Goal: Task Accomplishment & Management: Manage account settings

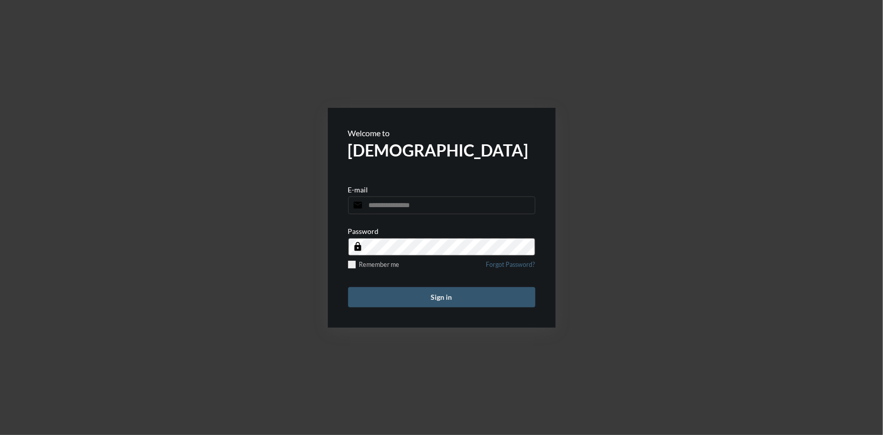
type input "**********"
click at [425, 297] on button "Sign in" at bounding box center [441, 297] width 187 height 20
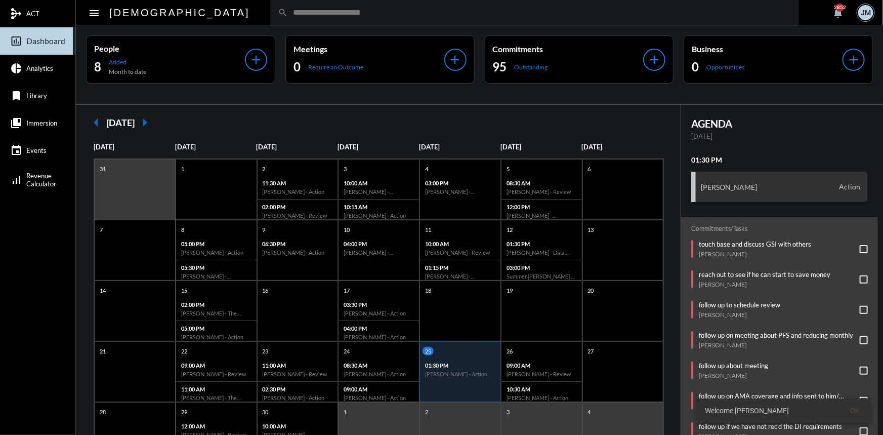
click at [866, 9] on div "JM" at bounding box center [865, 12] width 15 height 15
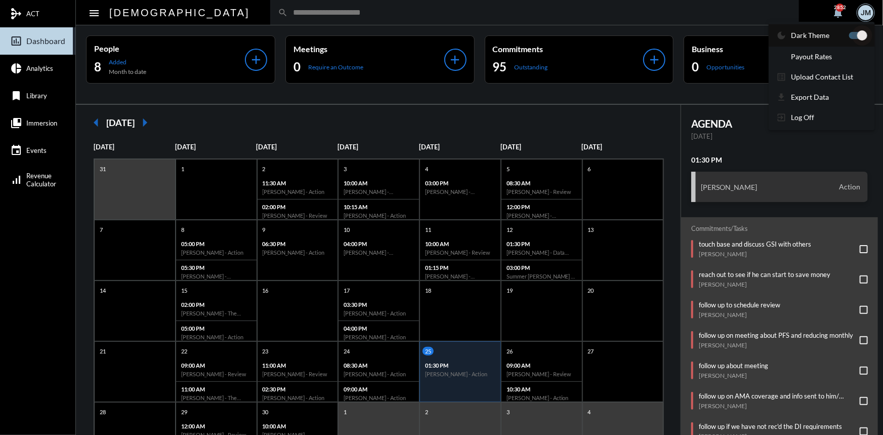
click at [861, 33] on span at bounding box center [862, 35] width 10 height 10
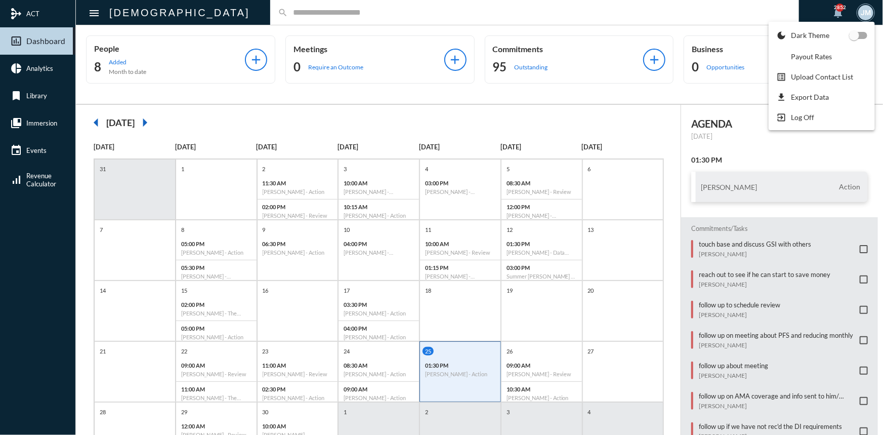
click at [247, 12] on div at bounding box center [441, 217] width 883 height 435
click at [288, 15] on input "text" at bounding box center [540, 12] width 504 height 9
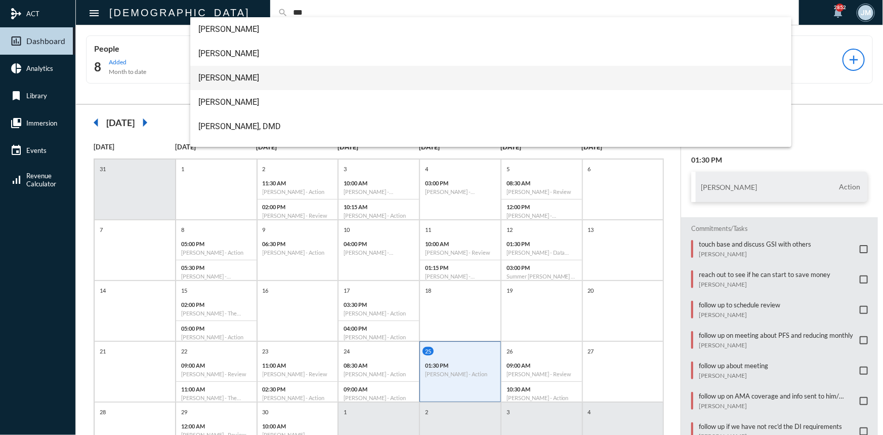
type input "***"
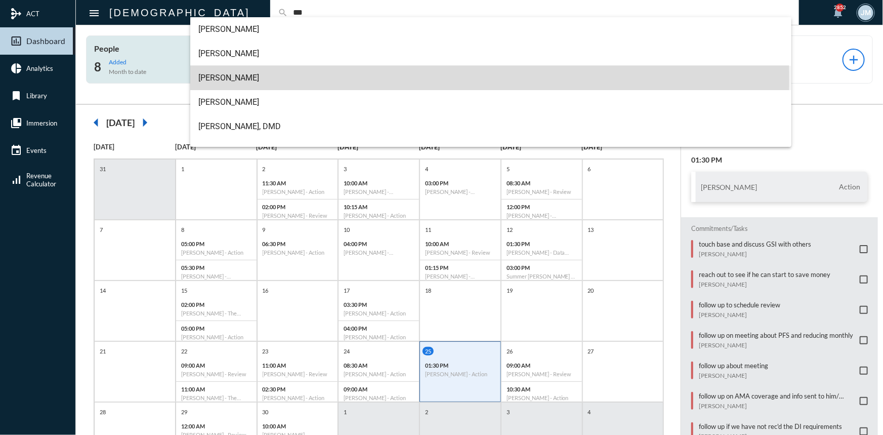
click at [230, 79] on span "Charlie Lee" at bounding box center [490, 78] width 585 height 24
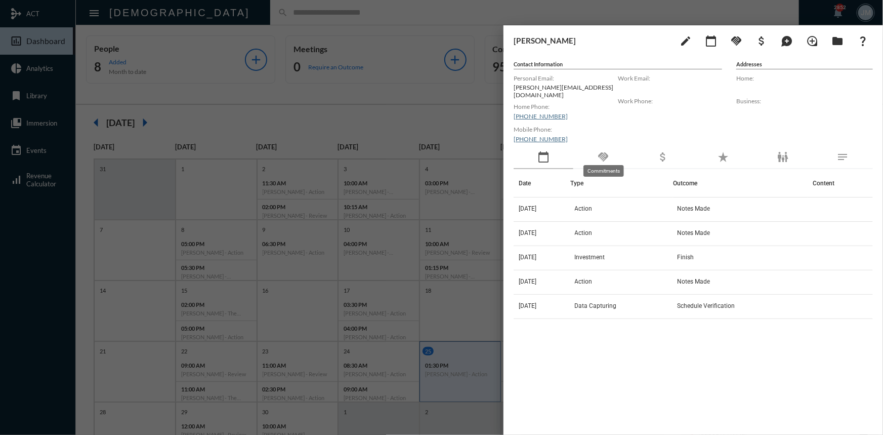
click at [606, 151] on mat-icon "handshake" at bounding box center [603, 157] width 12 height 12
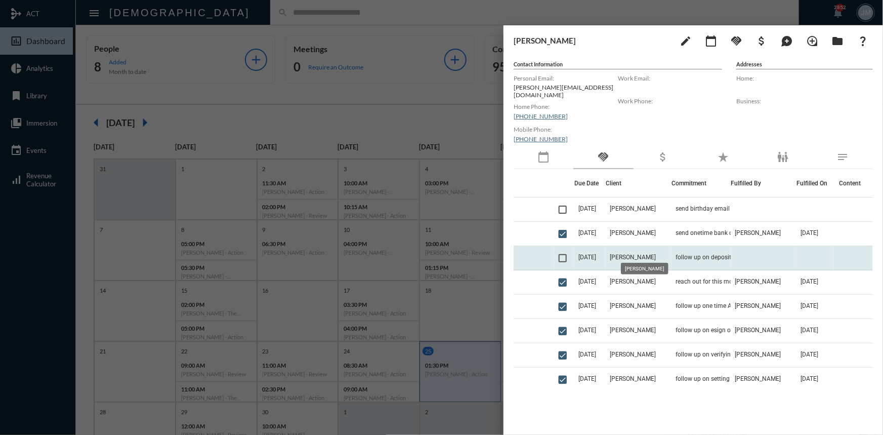
click at [630, 254] on span "Charlie Lee" at bounding box center [633, 257] width 46 height 7
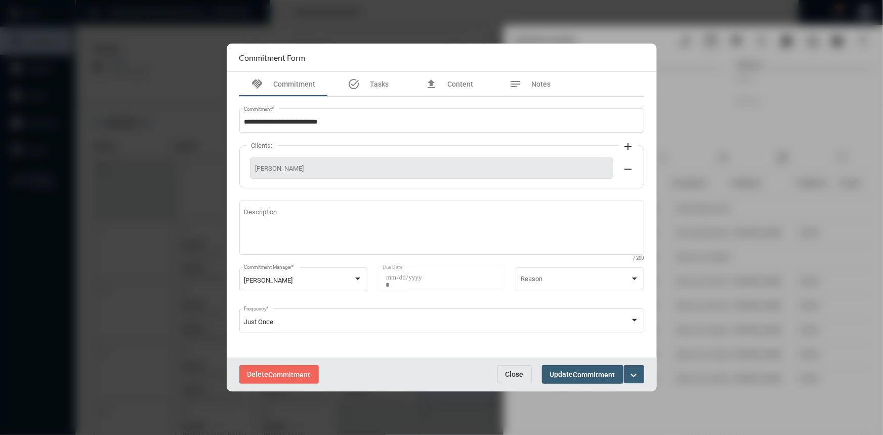
click at [511, 373] on span "Close" at bounding box center [515, 374] width 18 height 8
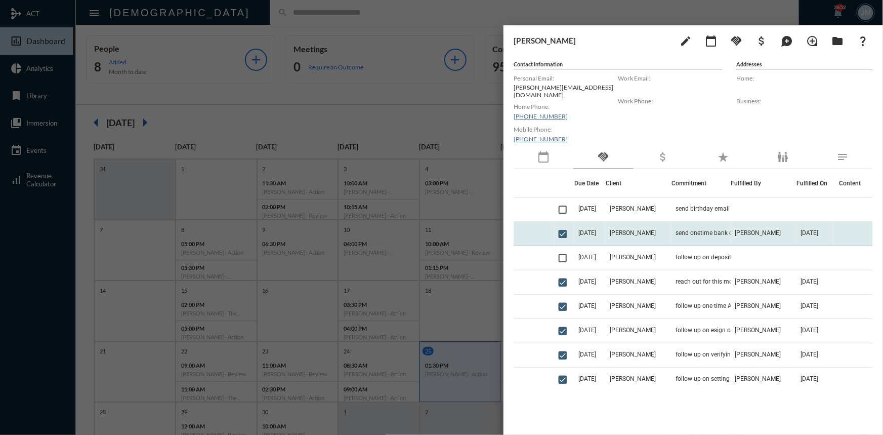
click at [634, 222] on td "Charlie Lee" at bounding box center [639, 234] width 66 height 24
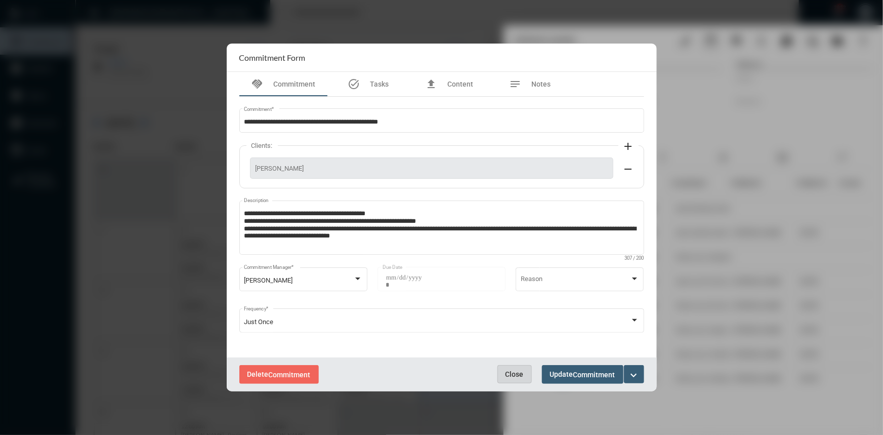
click at [516, 373] on span "Close" at bounding box center [515, 374] width 18 height 8
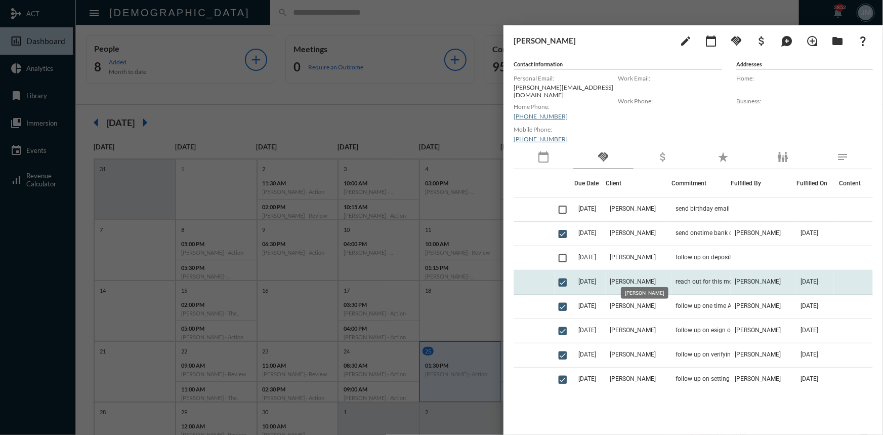
click at [633, 278] on span "Charlie Lee" at bounding box center [633, 281] width 46 height 7
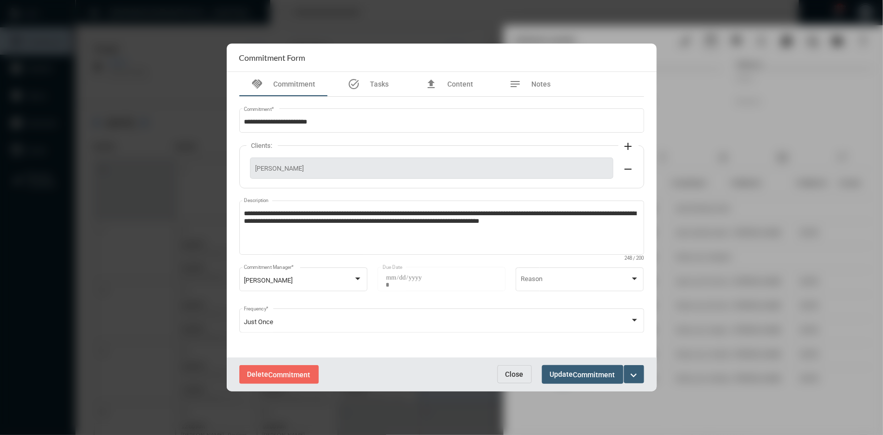
click at [517, 379] on button "Close" at bounding box center [515, 374] width 34 height 18
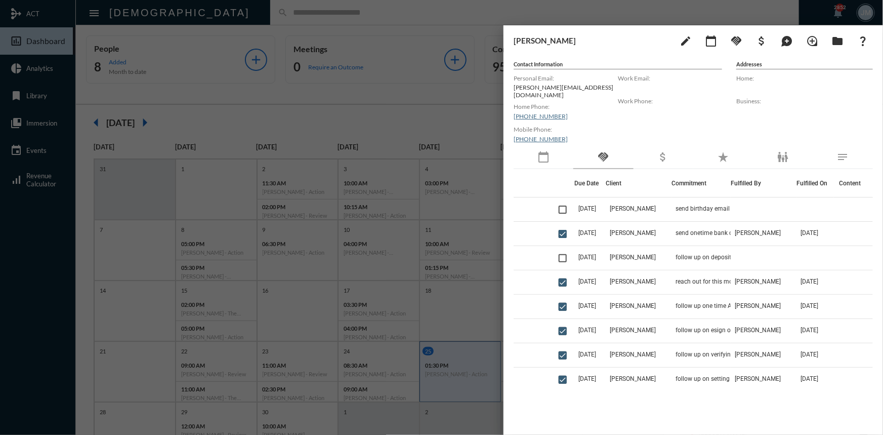
click at [396, 43] on div at bounding box center [441, 217] width 883 height 435
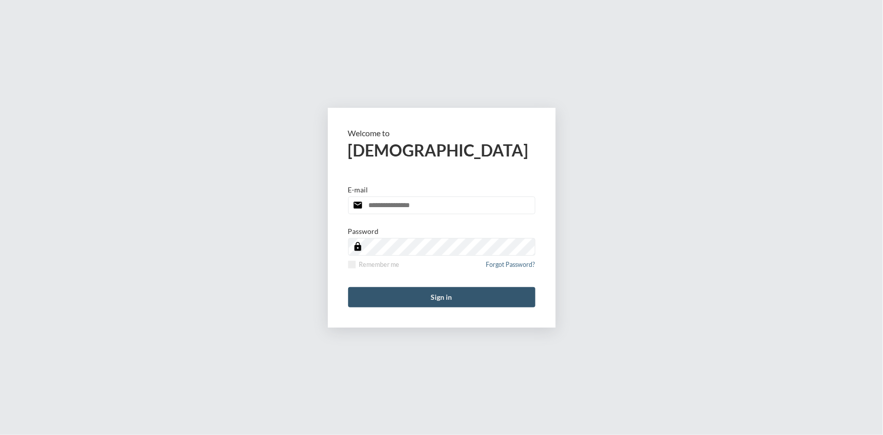
type input "**********"
click at [446, 293] on button "Sign in" at bounding box center [441, 297] width 187 height 20
type input "**********"
click at [448, 295] on button "Sign in" at bounding box center [441, 297] width 187 height 20
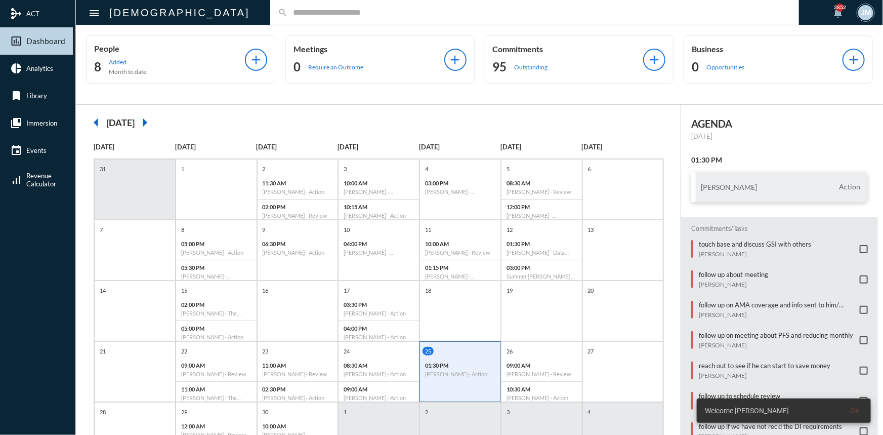
click at [288, 10] on input "text" at bounding box center [540, 12] width 504 height 9
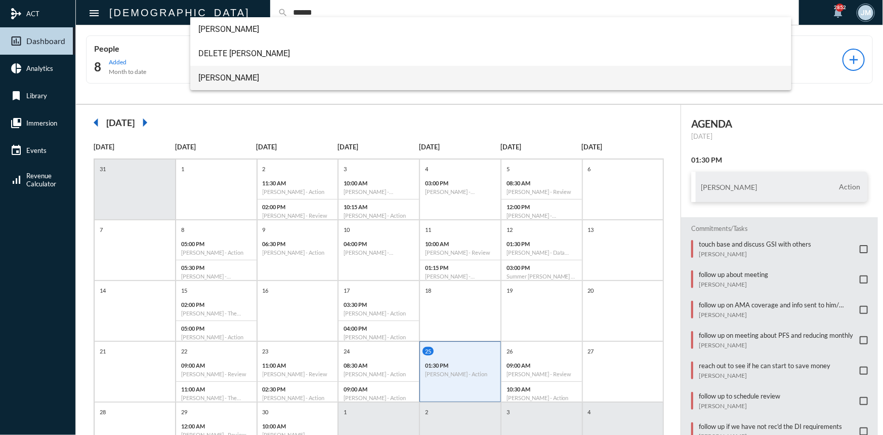
type input "******"
click at [223, 78] on span "Dan Riddle" at bounding box center [490, 78] width 585 height 24
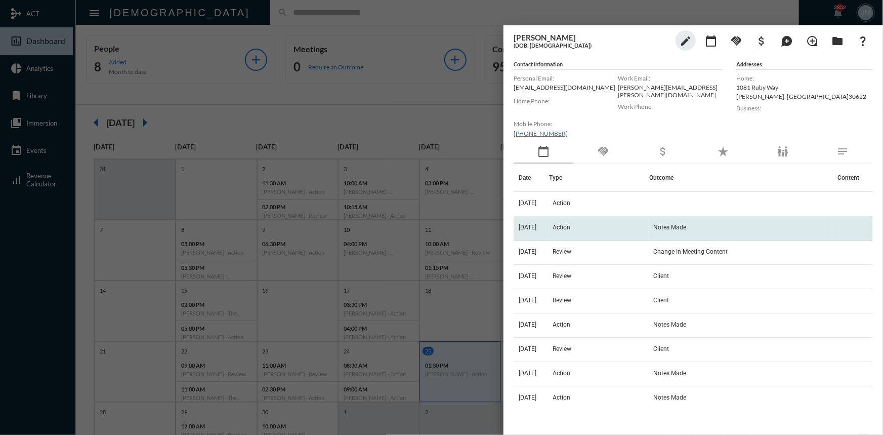
click at [569, 227] on span "Action" at bounding box center [562, 227] width 18 height 7
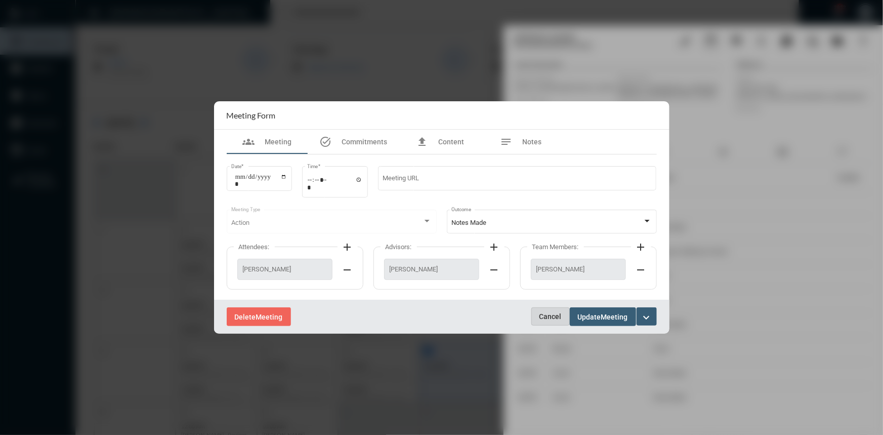
click at [546, 323] on button "Cancel" at bounding box center [550, 316] width 38 height 18
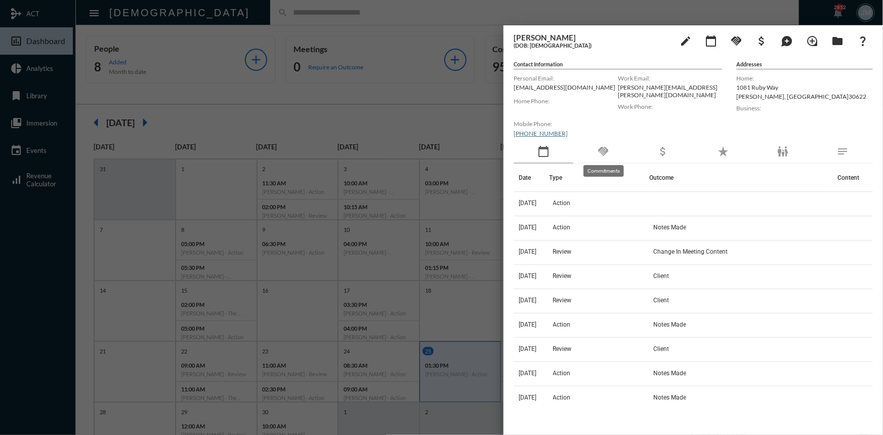
click at [605, 145] on mat-icon "handshake" at bounding box center [603, 151] width 12 height 12
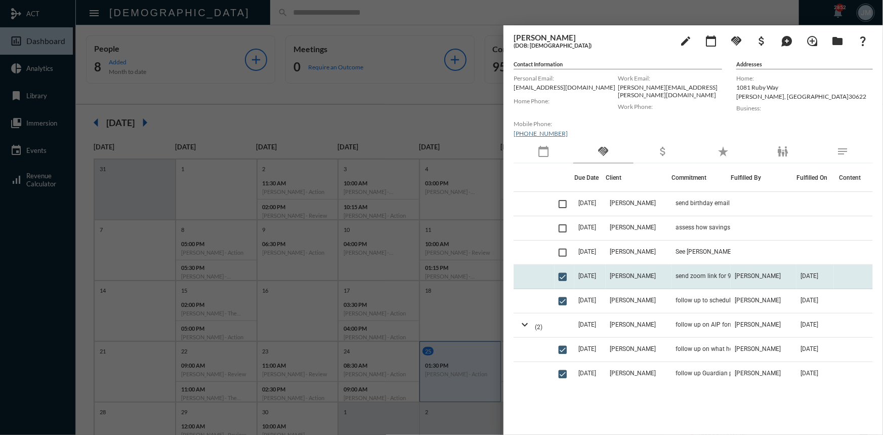
click at [672, 278] on td "send zoom link for 9/26 meeting at 10:30 est" at bounding box center [701, 277] width 59 height 24
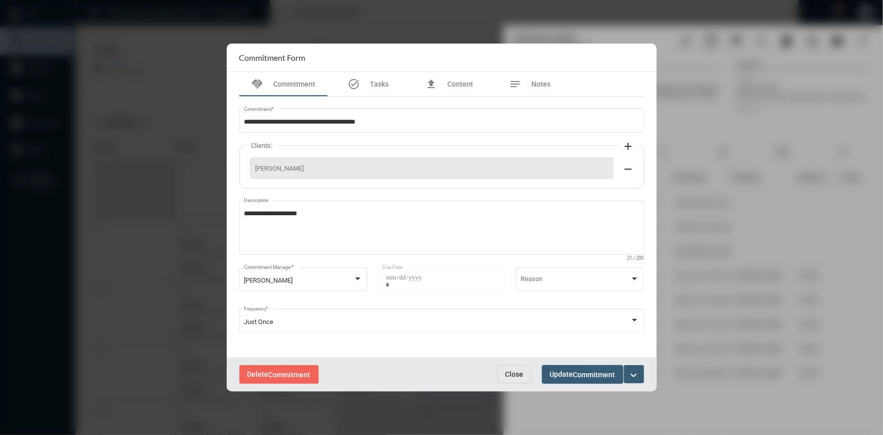
drag, startPoint x: 516, startPoint y: 363, endPoint x: 510, endPoint y: 369, distance: 9.0
click at [516, 364] on div "Delete Commitment Close Update Commitment expand_more" at bounding box center [442, 374] width 430 height 34
click at [510, 369] on button "Close" at bounding box center [515, 374] width 34 height 18
